Goal: Entertainment & Leisure: Browse casually

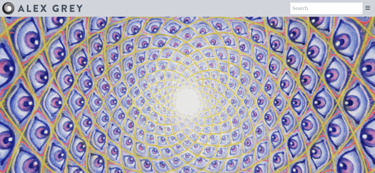
click at [250, 4] on div "Art Writings About" at bounding box center [187, 8] width 375 height 17
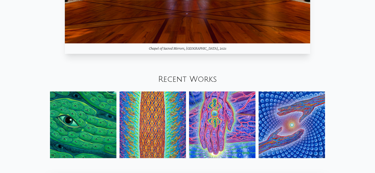
scroll to position [600, 0]
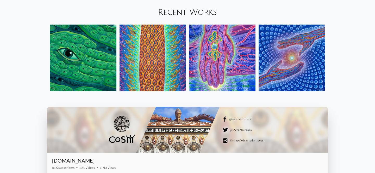
click at [107, 62] on img at bounding box center [83, 58] width 66 height 66
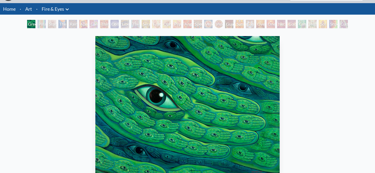
scroll to position [13, 0]
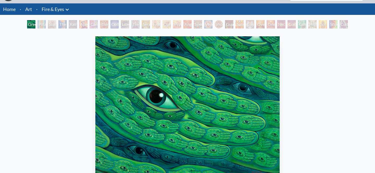
click at [48, 25] on div "Study for the Great Turn" at bounding box center [52, 24] width 8 height 8
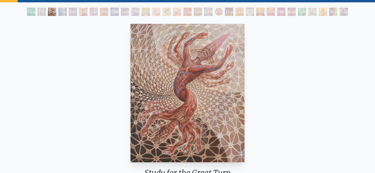
scroll to position [24, 0]
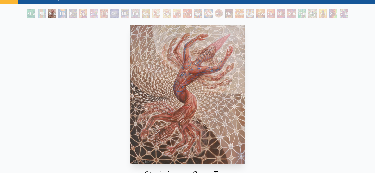
click at [63, 14] on div "The Torch" at bounding box center [62, 13] width 8 height 8
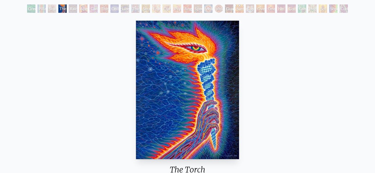
scroll to position [23, 0]
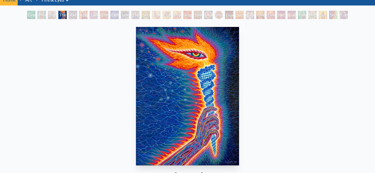
click at [51, 16] on div "Study for the Great Turn" at bounding box center [52, 15] width 8 height 8
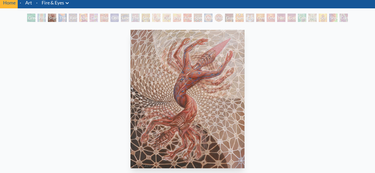
scroll to position [14, 0]
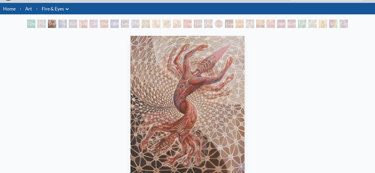
click at [64, 25] on div "The Torch" at bounding box center [62, 24] width 8 height 8
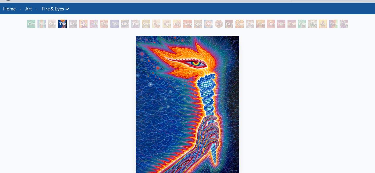
click at [77, 24] on div "Rainbow Eye Ripple" at bounding box center [73, 24] width 8 height 8
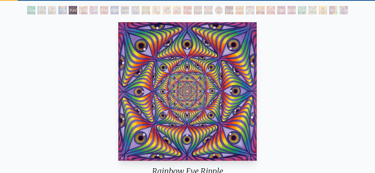
scroll to position [27, 0]
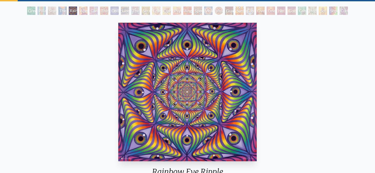
click at [86, 8] on div "Aperture" at bounding box center [83, 11] width 8 height 8
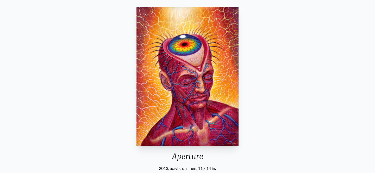
scroll to position [17, 0]
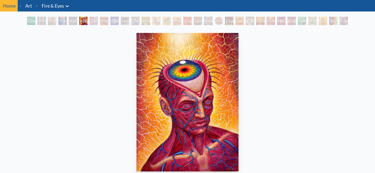
click at [98, 19] on div "Cannabis Sutra" at bounding box center [94, 21] width 8 height 8
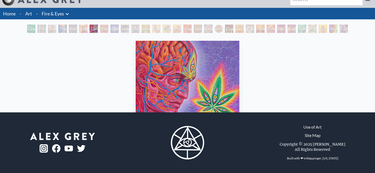
scroll to position [9, 0]
click at [100, 27] on div "Third Eye Tears of Joy" at bounding box center [104, 29] width 8 height 8
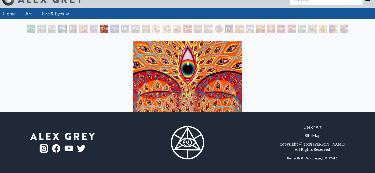
click at [129, 27] on div "Liberation Through Seeing" at bounding box center [125, 29] width 8 height 8
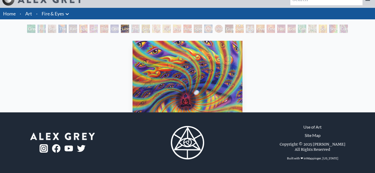
click at [231, 33] on div "Guardian of Infinite Vision" at bounding box center [229, 29] width 8 height 8
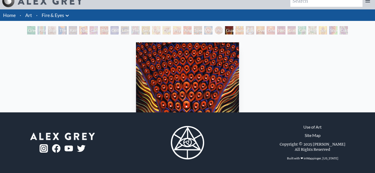
scroll to position [7, 0]
click at [187, 45] on img "20 / 31" at bounding box center [187, 111] width 103 height 138
click at [188, 45] on img "20 / 31" at bounding box center [187, 111] width 103 height 138
click at [258, 67] on div "Guardian of Infinite Vision 2005, acrylic on linen, 30 x 40 in. Visit the CoSM …" at bounding box center [187, 141] width 367 height 203
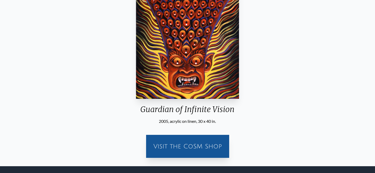
scroll to position [87, 0]
